Goal: Information Seeking & Learning: Learn about a topic

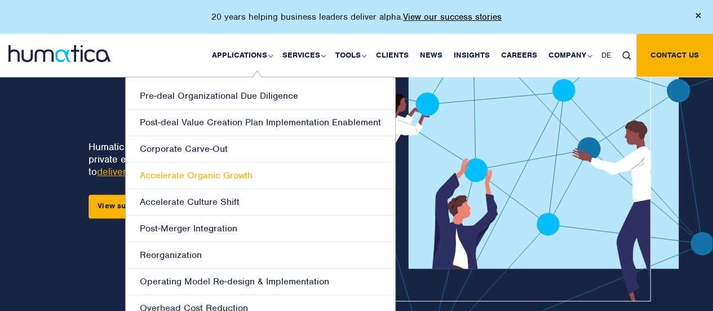
scroll to position [28, 0]
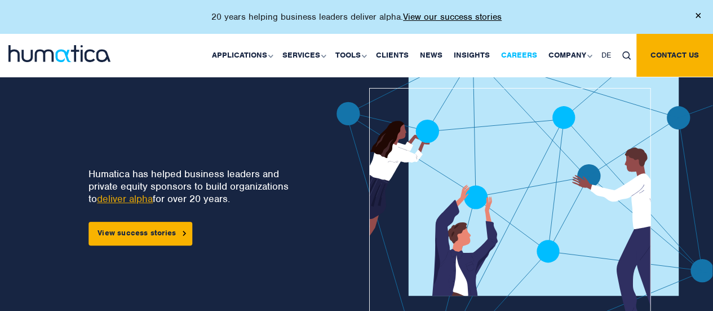
click at [531, 56] on link "Careers" at bounding box center [519, 55] width 47 height 43
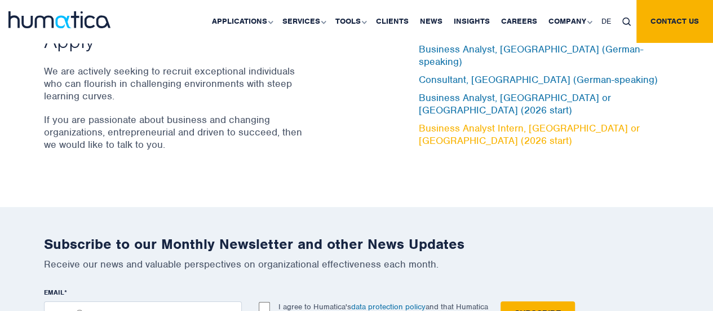
scroll to position [3778, 0]
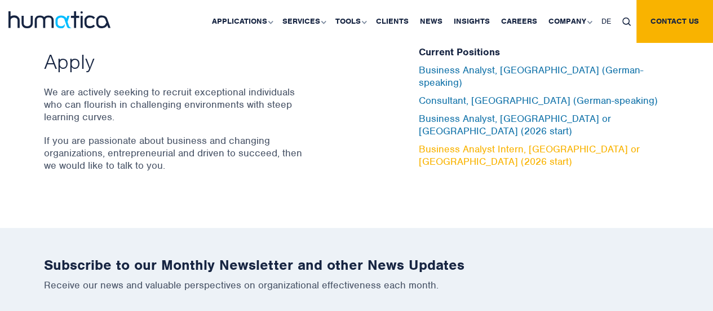
click at [440, 143] on link "Business Analyst Intern, London or Munich (2026 start)" at bounding box center [529, 155] width 221 height 25
click at [497, 143] on link "Business Analyst Intern, London or Munich (2026 start)" at bounding box center [529, 155] width 221 height 25
